Goal: Task Accomplishment & Management: Manage account settings

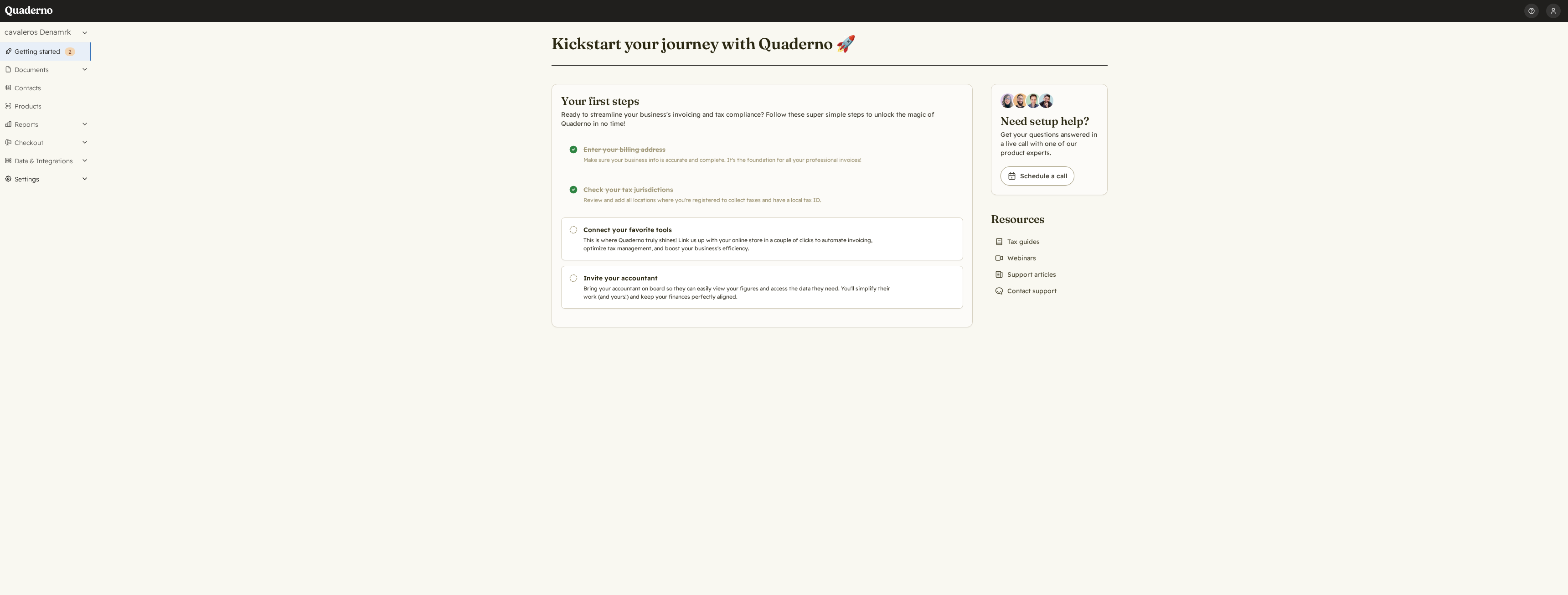
click at [57, 181] on button "Settings" at bounding box center [46, 179] width 91 height 18
click at [51, 215] on link "Addresses" at bounding box center [46, 216] width 91 height 13
click at [25, 176] on button "Settings" at bounding box center [46, 179] width 91 height 18
click at [23, 393] on link "Apps" at bounding box center [46, 393] width 91 height 13
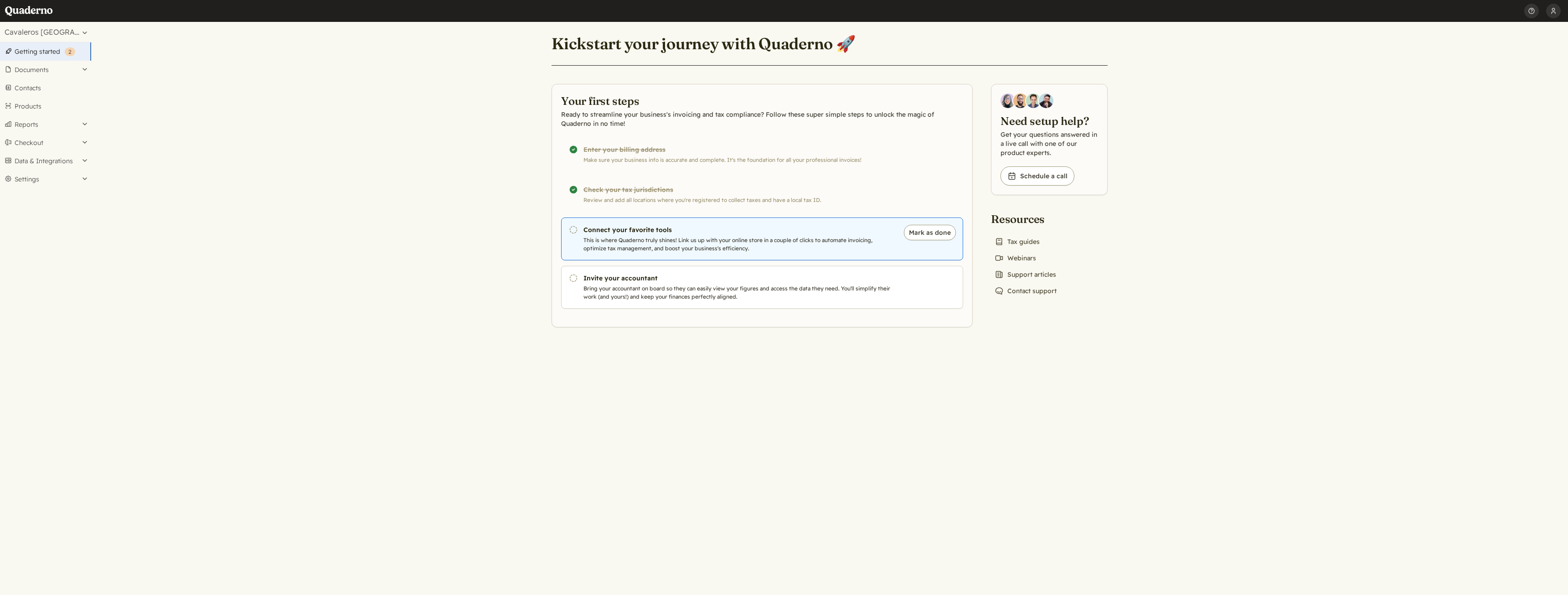
click at [600, 230] on h3 "Connect your favorite tools" at bounding box center [739, 229] width 311 height 9
